Goal: Information Seeking & Learning: Learn about a topic

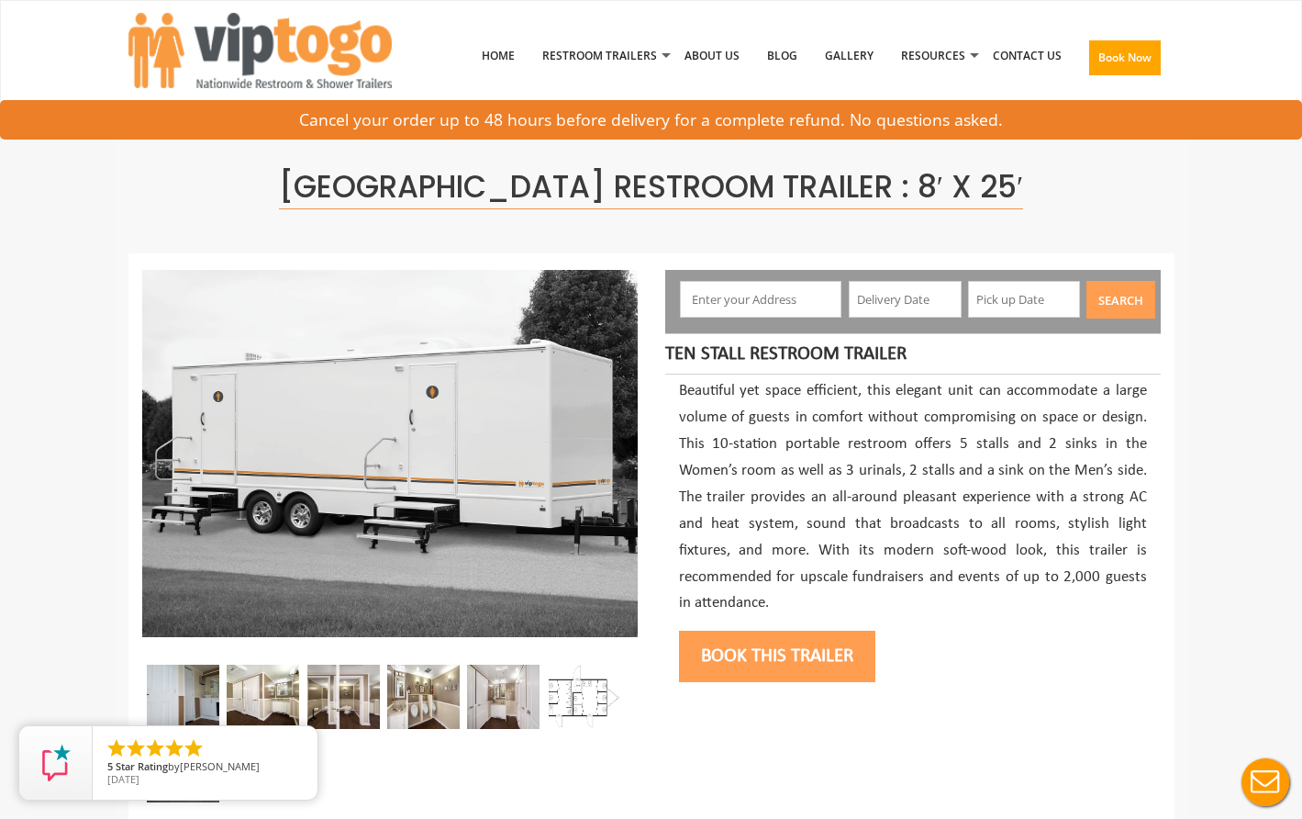
click at [578, 697] on img at bounding box center [584, 696] width 72 height 64
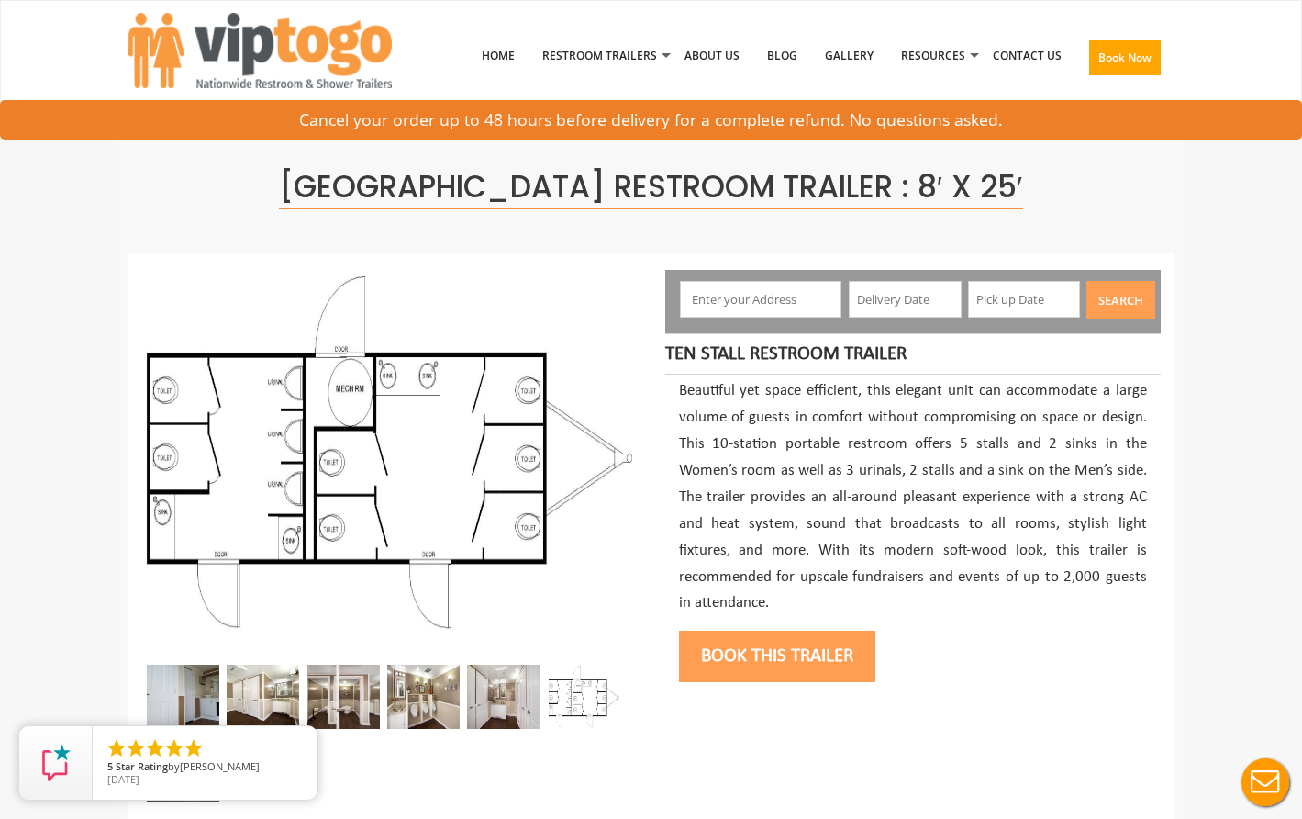
click at [242, 453] on img at bounding box center [390, 453] width 496 height 367
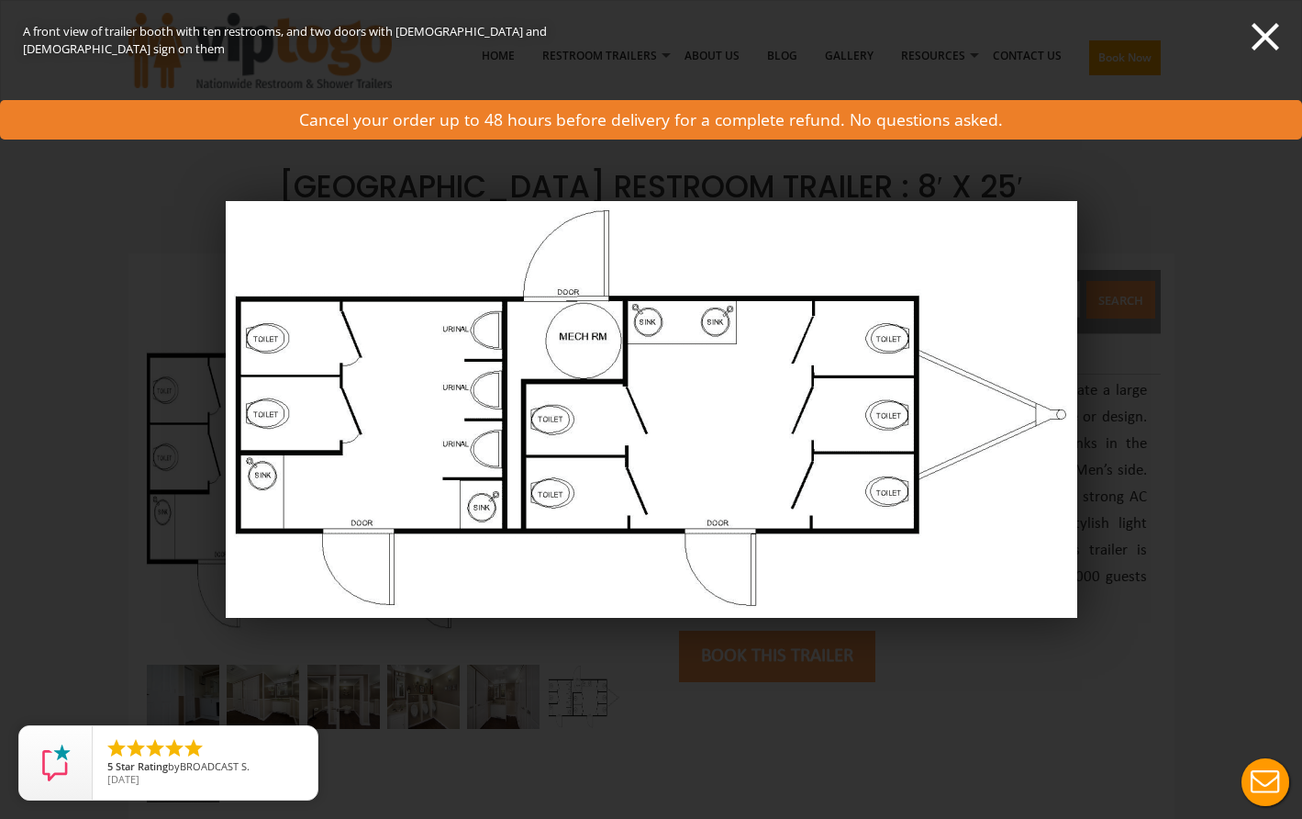
click at [1264, 776] on button "Live Chat" at bounding box center [1265, 781] width 73 height 73
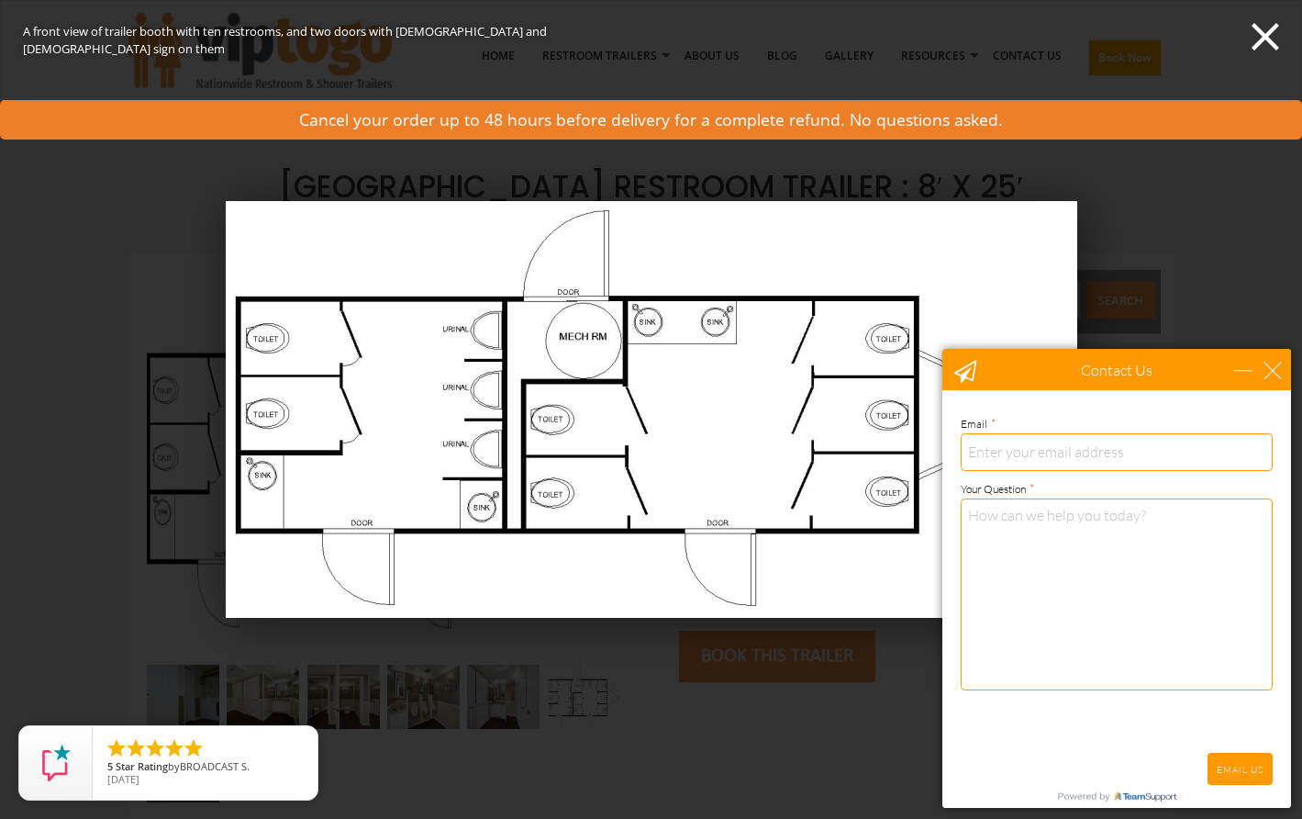
click at [1271, 361] on div "close" at bounding box center [1273, 370] width 18 height 18
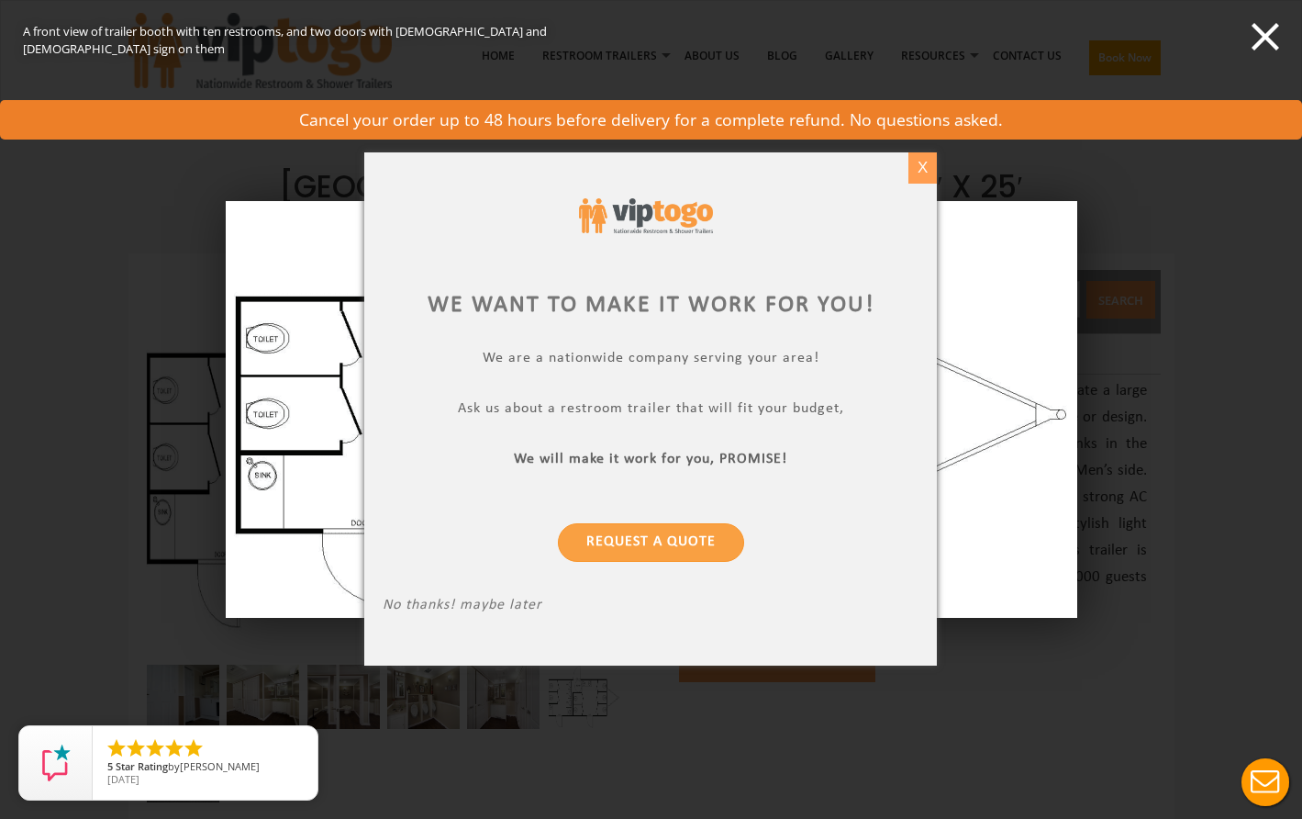
click at [921, 159] on div "X" at bounding box center [922, 167] width 28 height 31
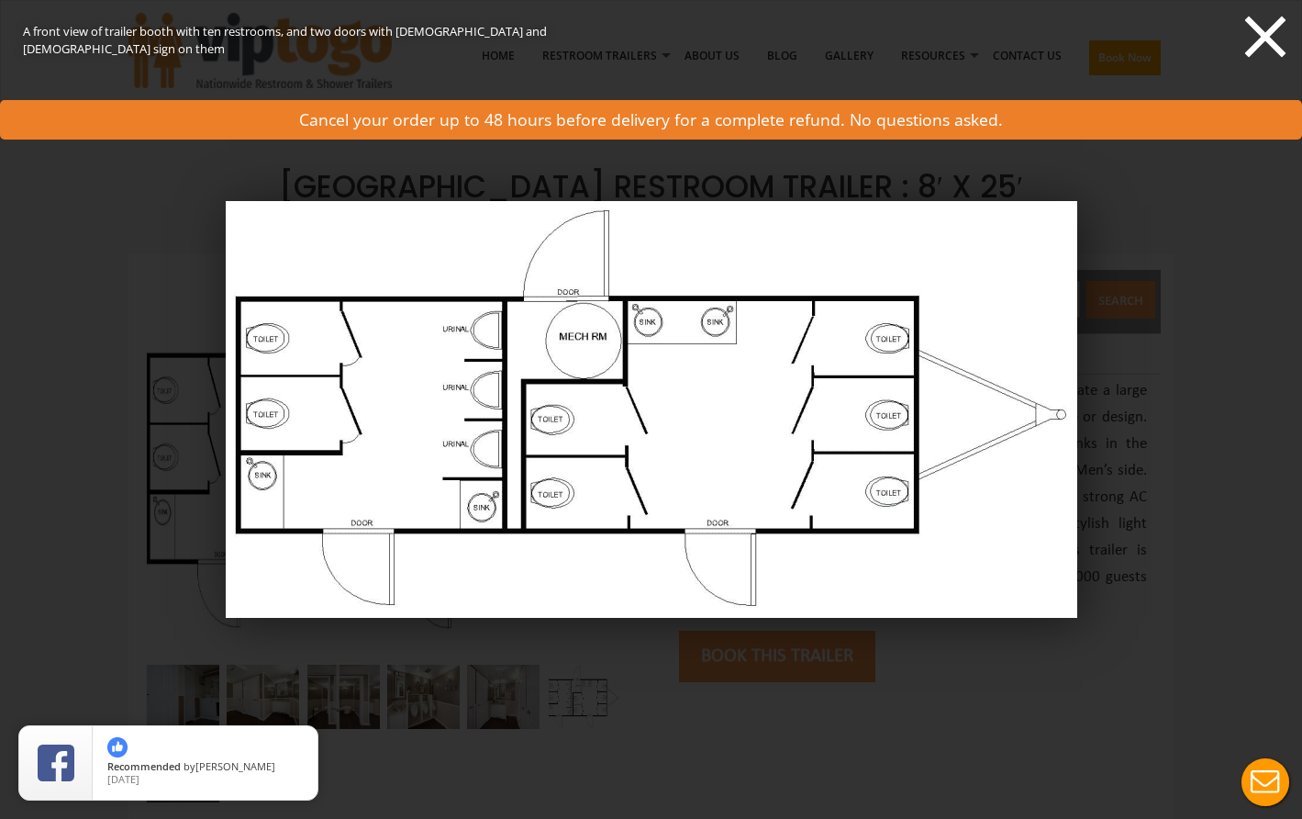
click at [1258, 33] on icon at bounding box center [1265, 37] width 41 height 41
